Goal: Information Seeking & Learning: Learn about a topic

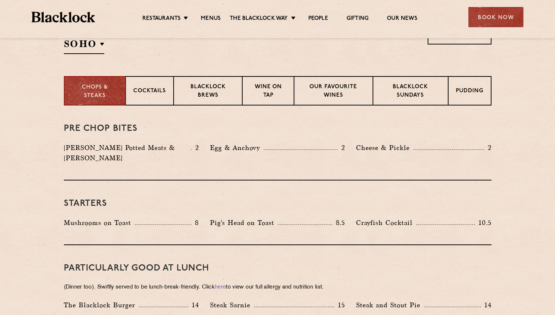
scroll to position [228, 0]
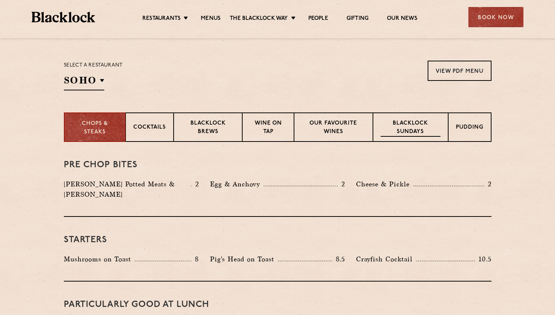
click at [422, 125] on p "Blacklock Sundays" at bounding box center [411, 127] width 60 height 17
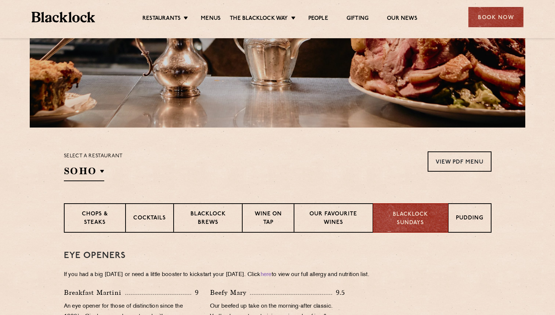
scroll to position [115, 0]
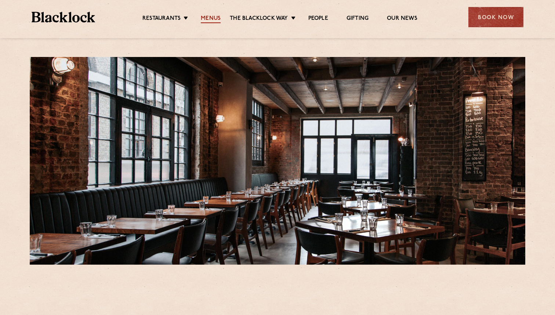
click at [209, 17] on link "Menus" at bounding box center [211, 19] width 20 height 8
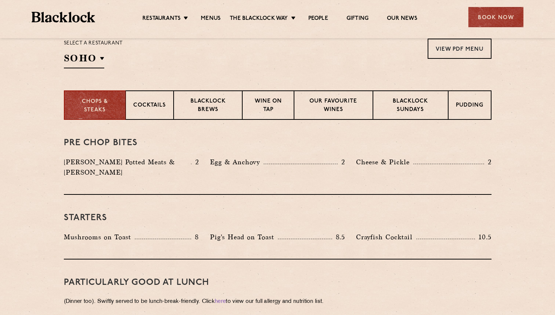
scroll to position [250, 0]
click at [263, 107] on p "Wine on Tap" at bounding box center [268, 105] width 36 height 17
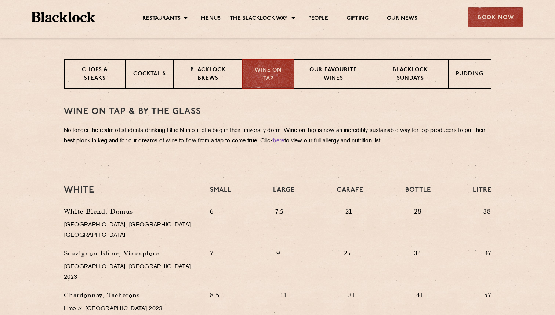
scroll to position [283, 0]
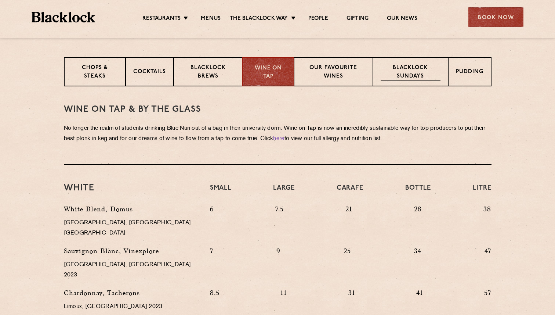
click at [411, 69] on p "Blacklock Sundays" at bounding box center [411, 72] width 60 height 17
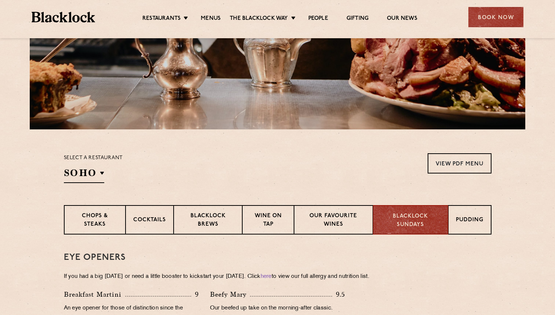
scroll to position [56, 0]
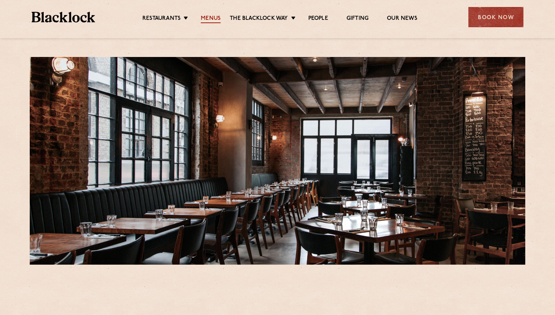
click at [213, 16] on link "Menus" at bounding box center [211, 19] width 20 height 8
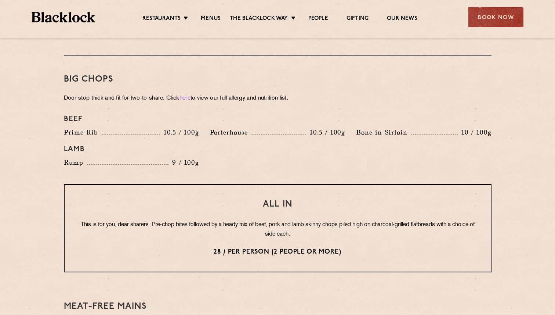
scroll to position [790, 0]
click at [215, 21] on link "Menus" at bounding box center [211, 19] width 20 height 8
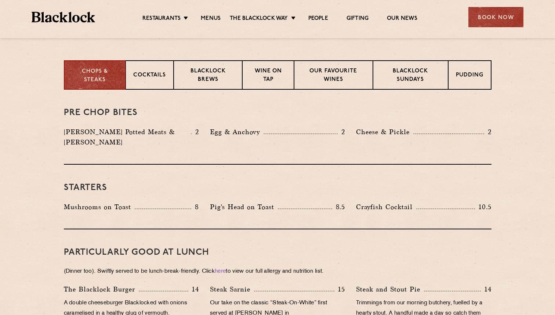
scroll to position [274, 0]
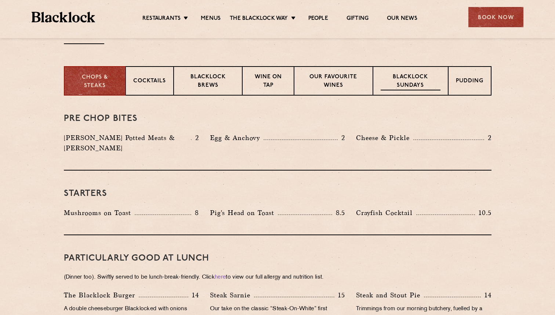
click at [422, 82] on p "Blacklock Sundays" at bounding box center [411, 81] width 60 height 17
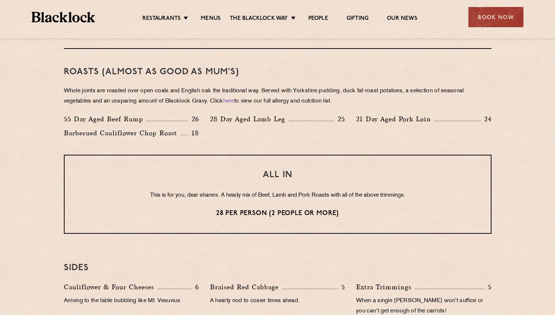
scroll to position [513, 0]
